Goal: Task Accomplishment & Management: Use online tool/utility

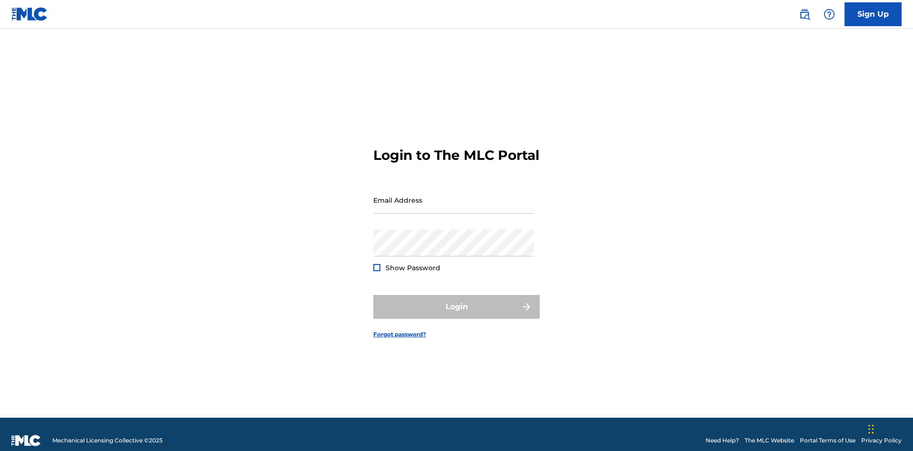
scroll to position [12, 0]
click at [454, 195] on input "Email Address" at bounding box center [453, 199] width 161 height 27
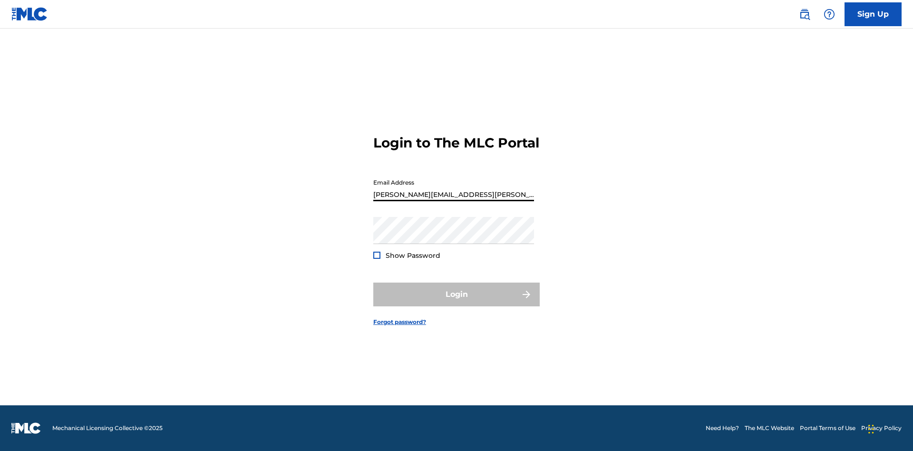
type input "Krystal.Ribble@themlc.com"
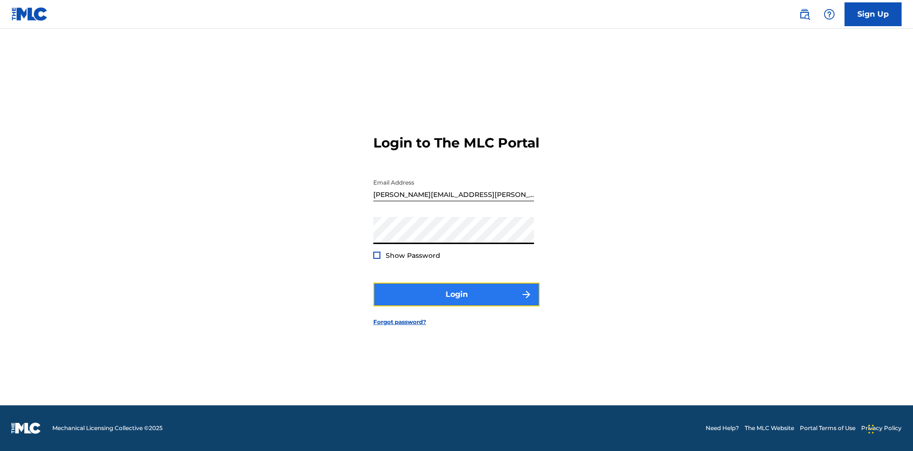
click at [457, 302] on button "Login" at bounding box center [456, 295] width 166 height 24
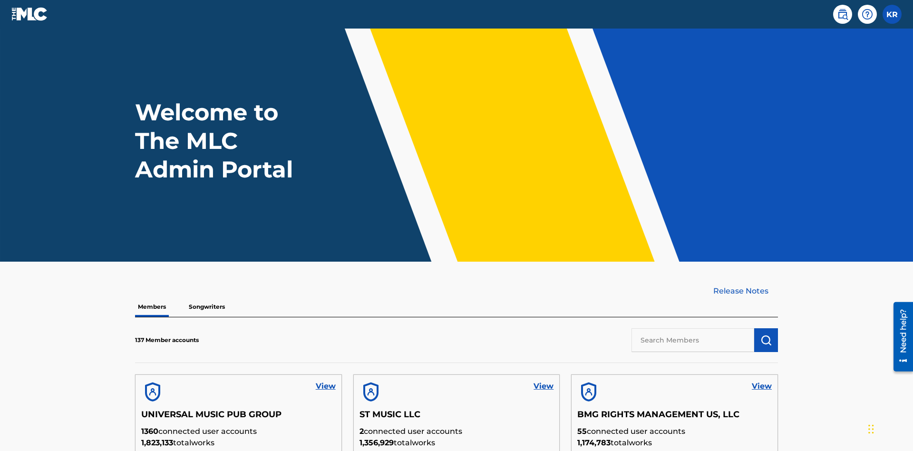
scroll to position [271, 0]
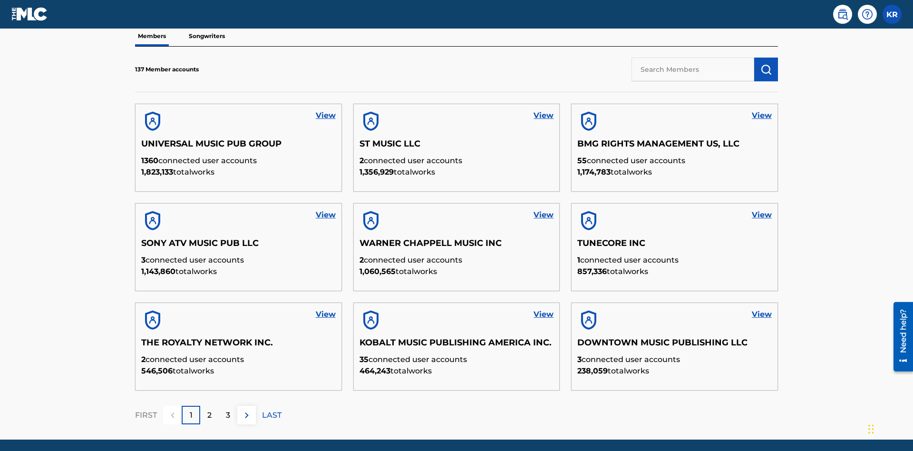
click at [693, 69] on input "text" at bounding box center [693, 70] width 123 height 24
type input "UNIVERSAL MUSIC PUB GROUP"
click at [766, 64] on img "submit" at bounding box center [765, 69] width 11 height 11
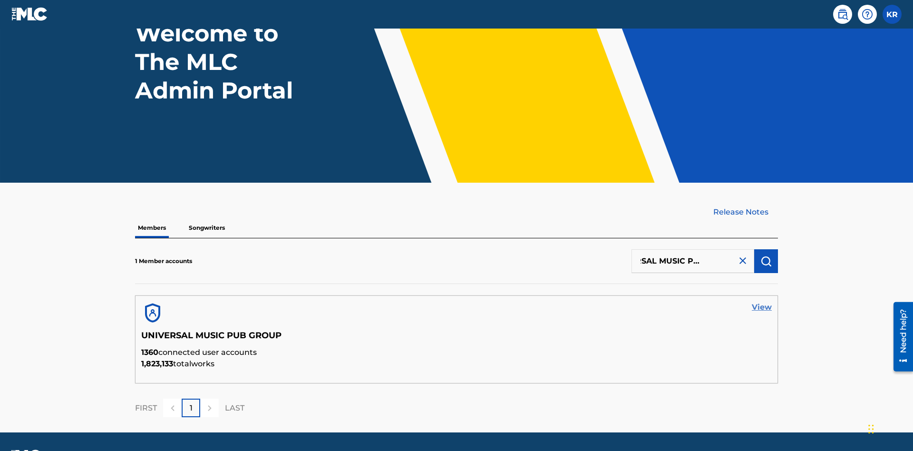
click at [762, 302] on link "View" at bounding box center [762, 307] width 20 height 11
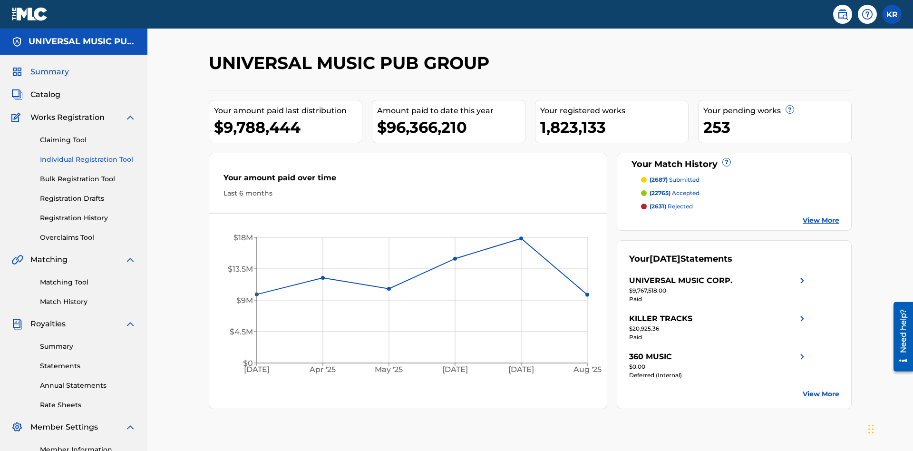
click at [88, 155] on link "Individual Registration Tool" at bounding box center [88, 160] width 96 height 10
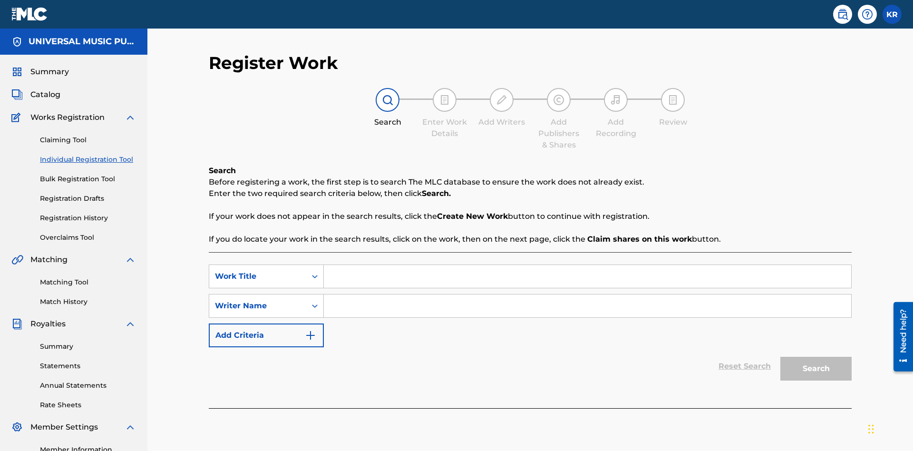
scroll to position [119, 0]
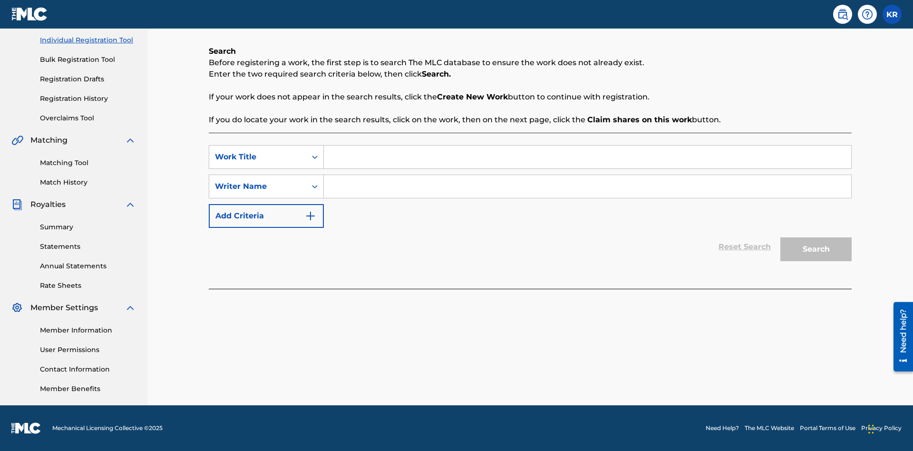
click at [587, 157] on input "Search Form" at bounding box center [587, 157] width 527 height 23
type input "Saved Work"
click at [587, 186] on input "Search Form" at bounding box center [587, 186] width 527 height 23
type input "Test Name"
click at [816, 249] on button "Search" at bounding box center [815, 249] width 71 height 24
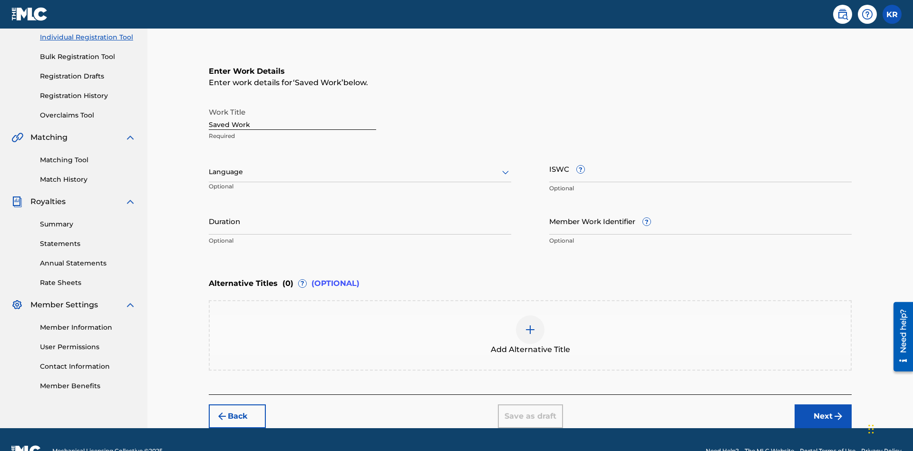
scroll to position [145, 0]
